Goal: Check status: Check status

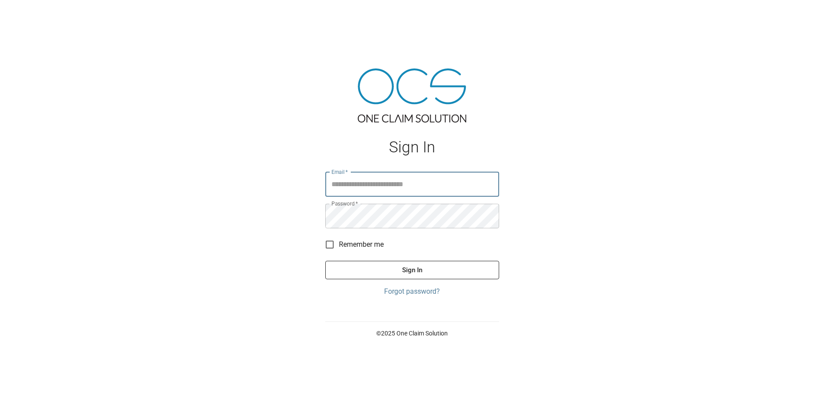
type input "**********"
click at [409, 267] on button "Sign In" at bounding box center [412, 270] width 174 height 18
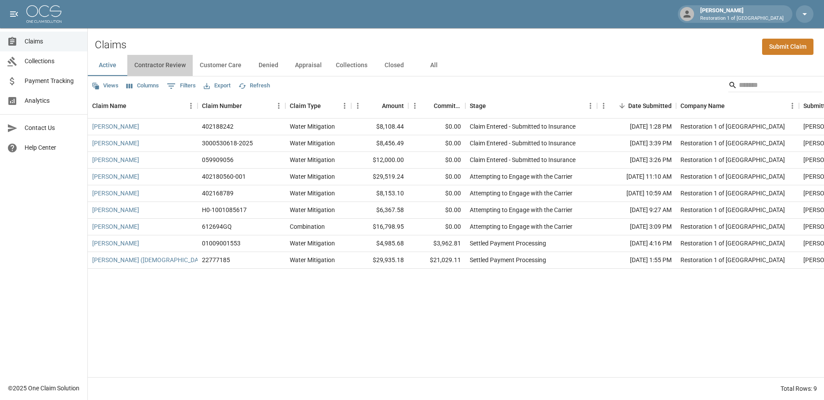
click at [164, 63] on button "Contractor Review" at bounding box center [159, 65] width 65 height 21
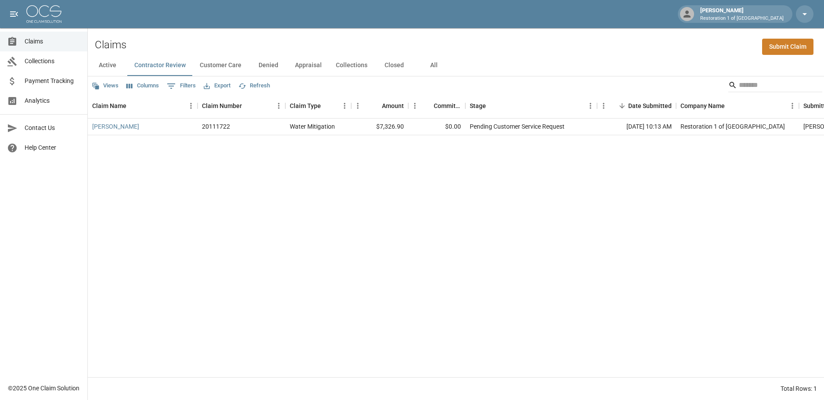
click at [217, 63] on button "Customer Care" at bounding box center [221, 65] width 56 height 21
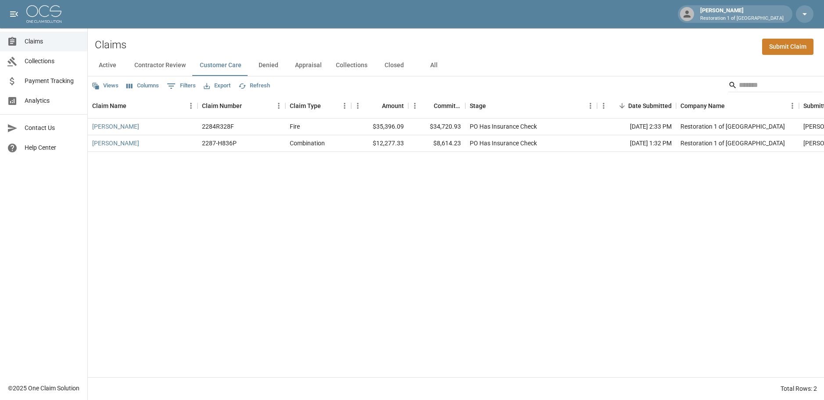
click at [271, 61] on button "Denied" at bounding box center [267, 65] width 39 height 21
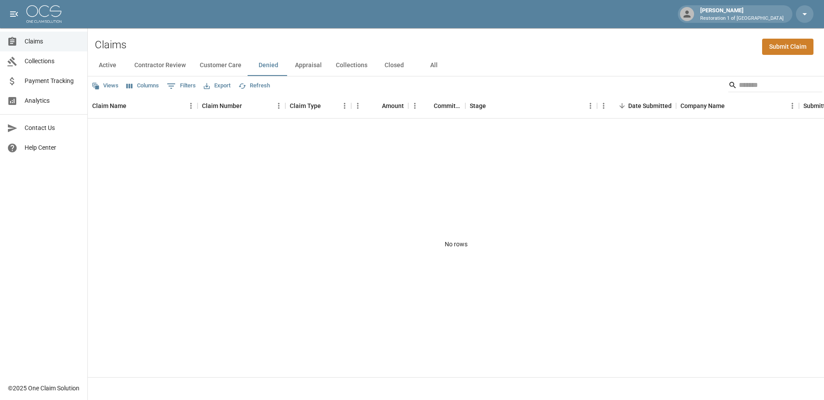
click at [310, 63] on button "Appraisal" at bounding box center [308, 65] width 41 height 21
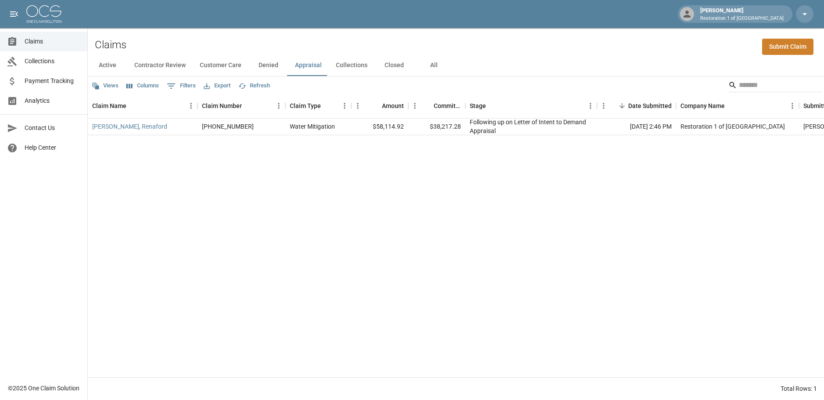
click at [336, 62] on button "Collections" at bounding box center [352, 65] width 46 height 21
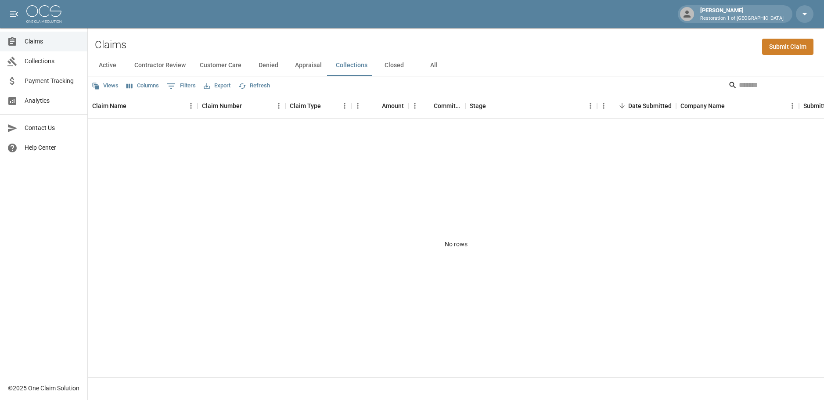
click at [386, 64] on button "Closed" at bounding box center [393, 65] width 39 height 21
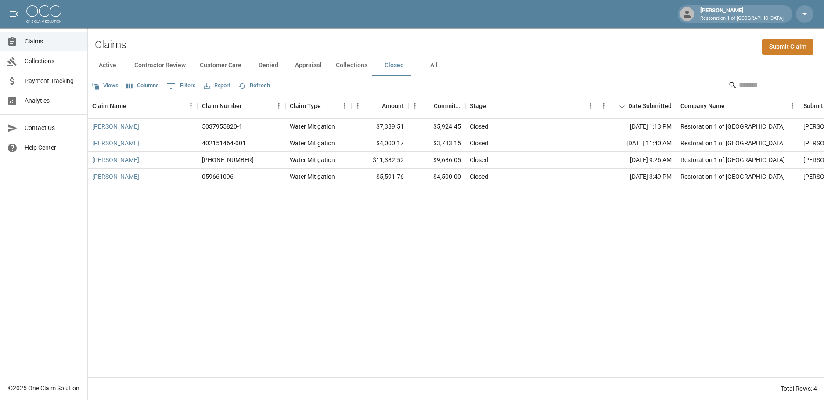
click at [351, 265] on div "[PERSON_NAME] 5037955820-1 Water Mitigation $7,389.51 $5,924.45 Closed [DATE] 1…" at bounding box center [498, 247] width 821 height 258
